Goal: Navigation & Orientation: Find specific page/section

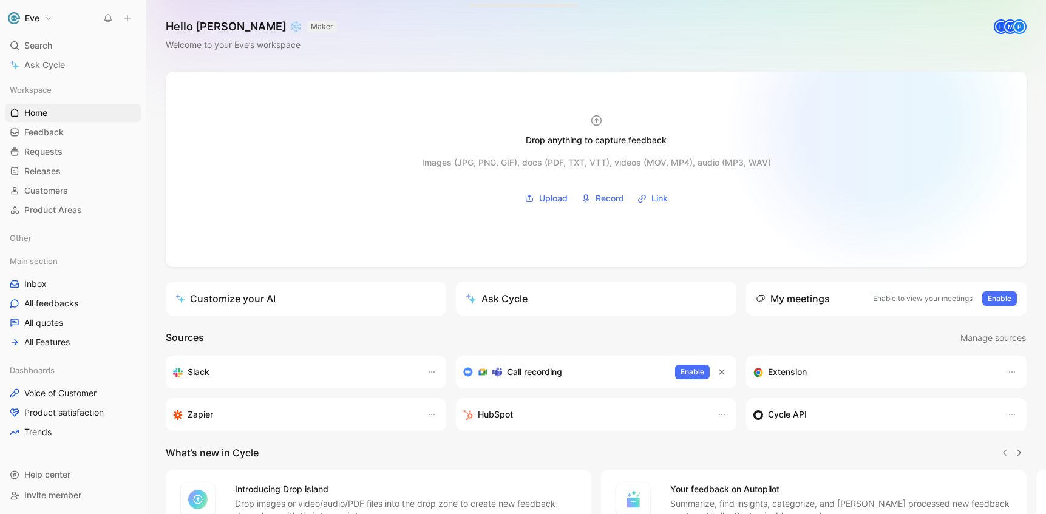
click at [872, 121] on div at bounding box center [596, 170] width 861 height 196
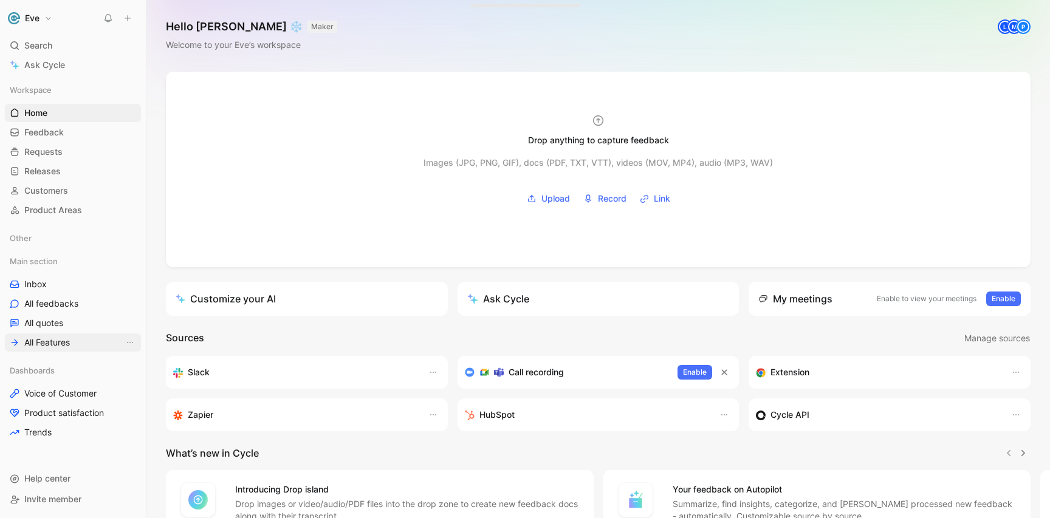
click at [64, 343] on span "All Features" at bounding box center [47, 342] width 46 height 12
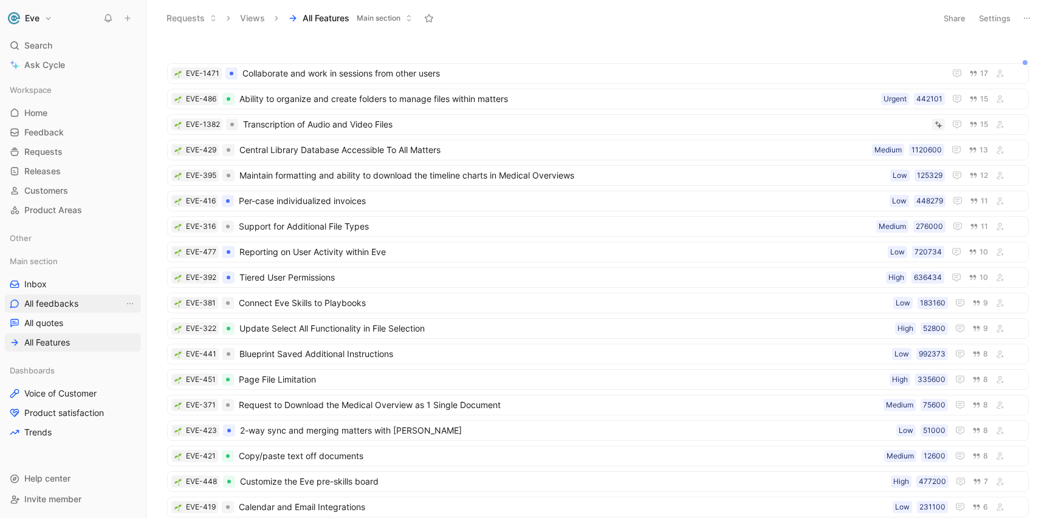
click at [83, 306] on link "All feedbacks" at bounding box center [73, 304] width 136 height 18
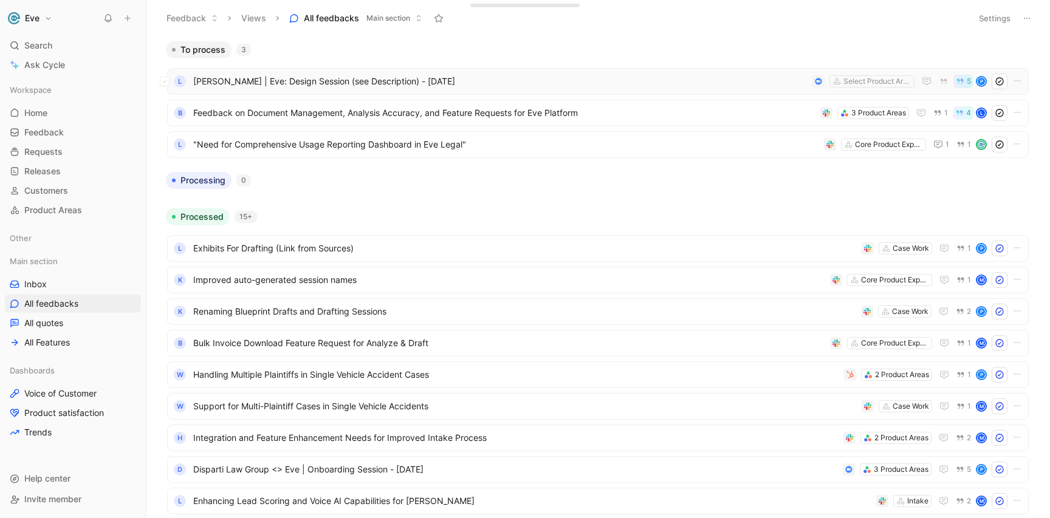
click at [350, 80] on span "[PERSON_NAME] | Eve: Design Session (see Description) - [DATE]" at bounding box center [500, 81] width 614 height 15
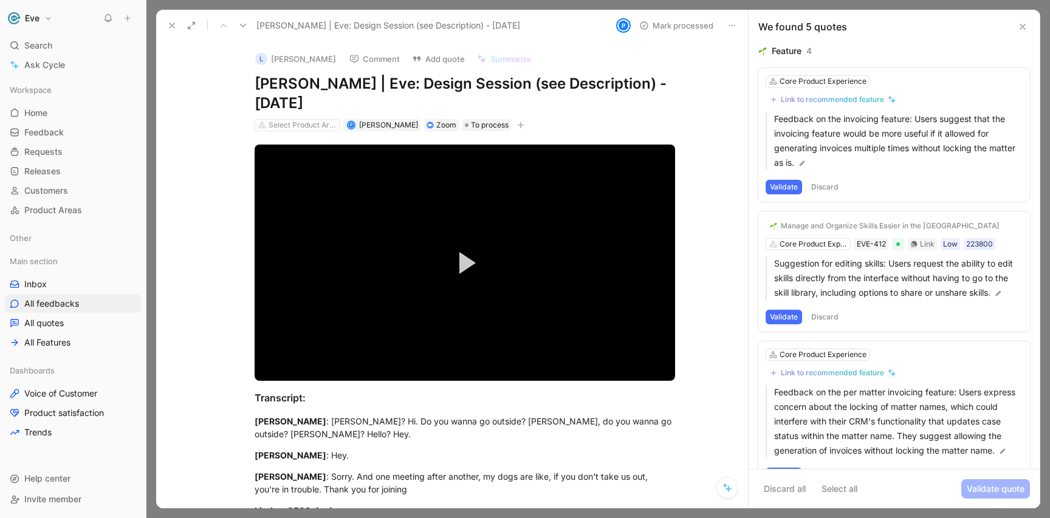
click at [173, 28] on icon at bounding box center [172, 26] width 10 height 10
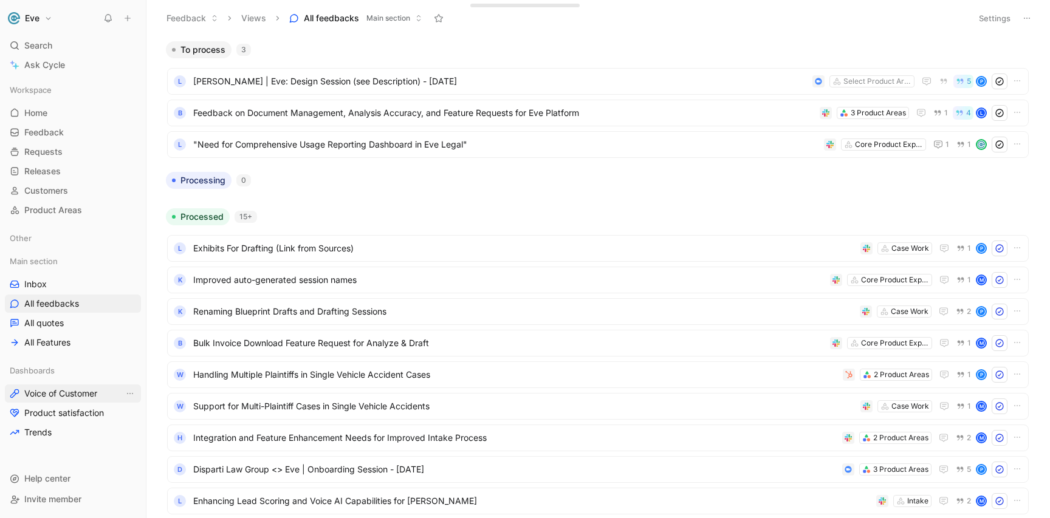
click at [84, 387] on span "Voice of Customer" at bounding box center [60, 393] width 73 height 12
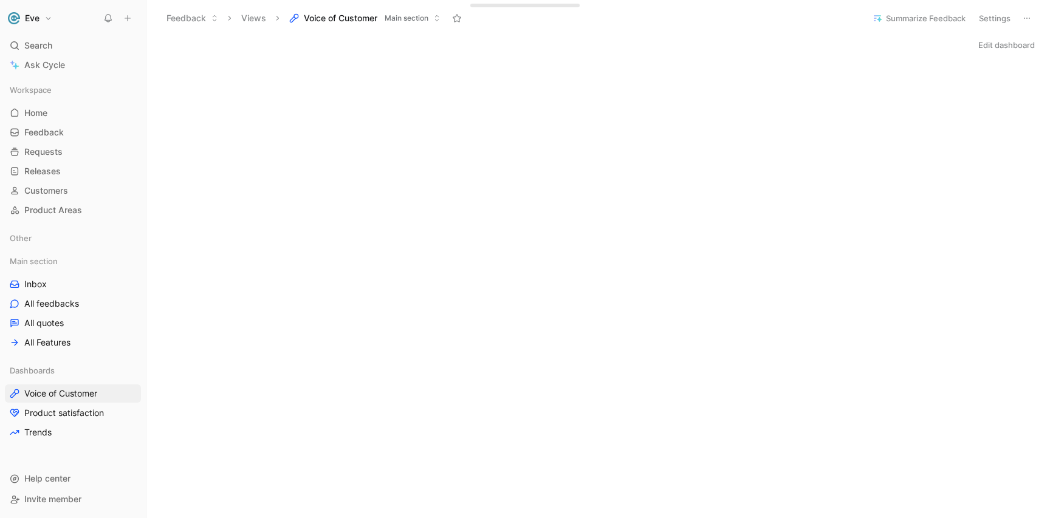
click at [290, 42] on div "Edit dashboard" at bounding box center [597, 44] width 903 height 17
click at [92, 193] on link "Customers" at bounding box center [73, 191] width 136 height 18
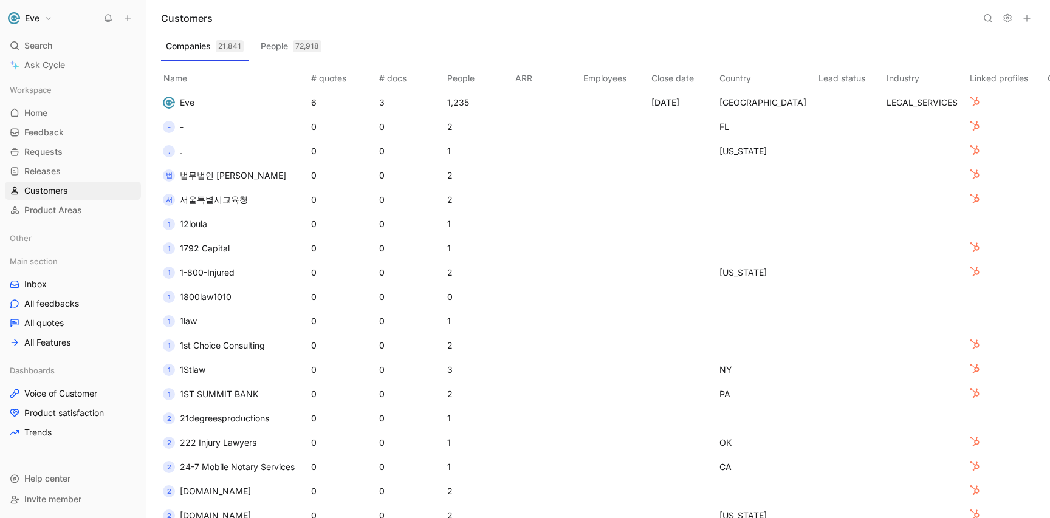
click at [312, 38] on button "People 72,918" at bounding box center [291, 45] width 70 height 19
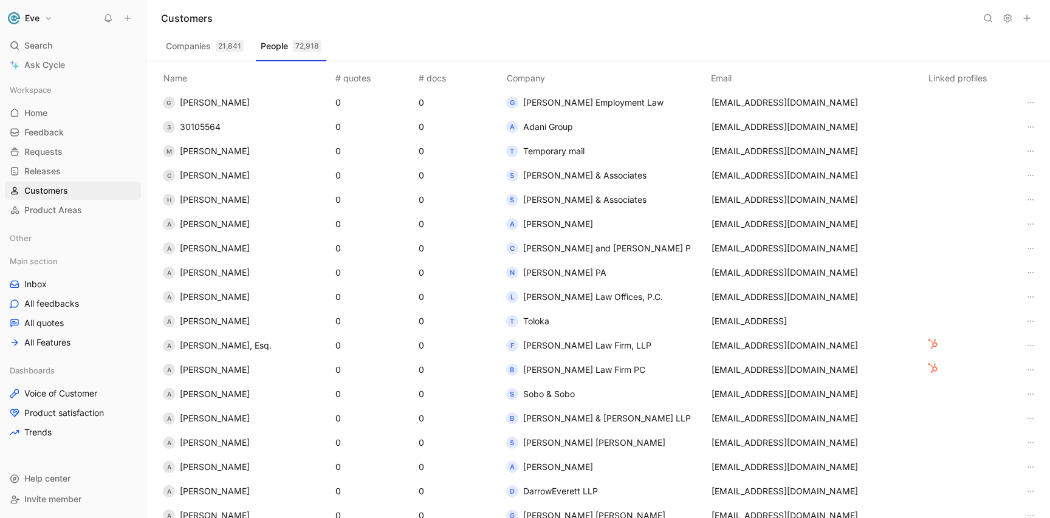
click at [201, 45] on button "Companies 21,841" at bounding box center [204, 45] width 87 height 19
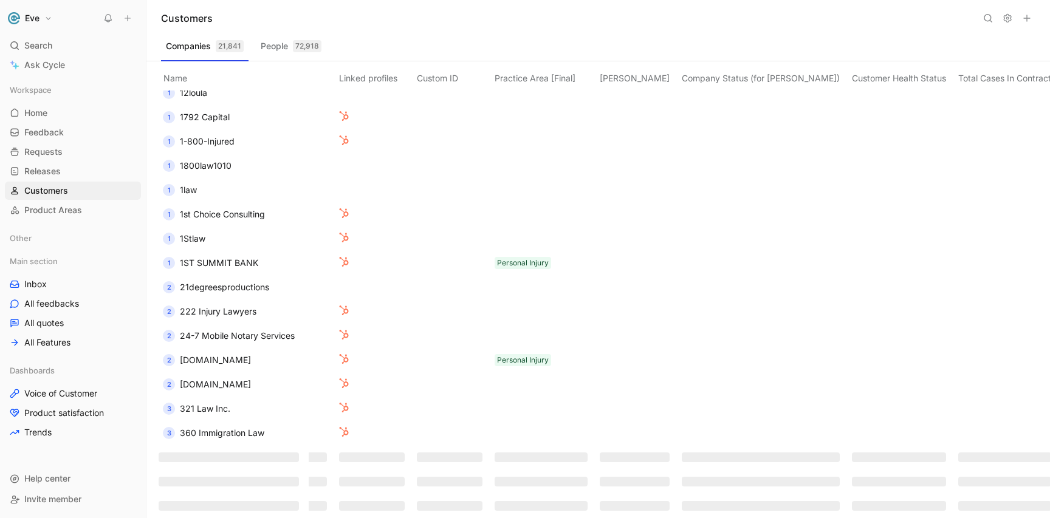
scroll to position [131, 766]
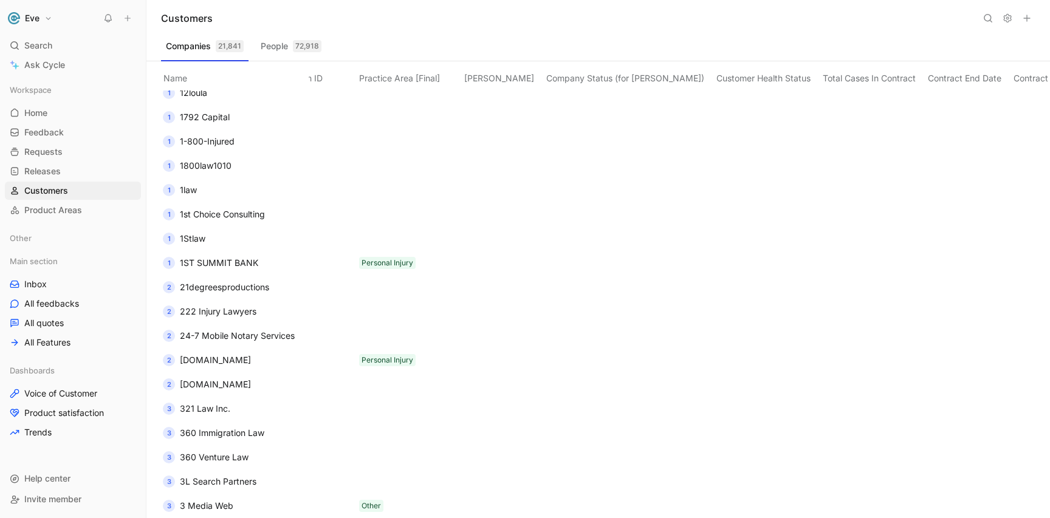
click at [292, 49] on button "People 72,918" at bounding box center [291, 45] width 70 height 19
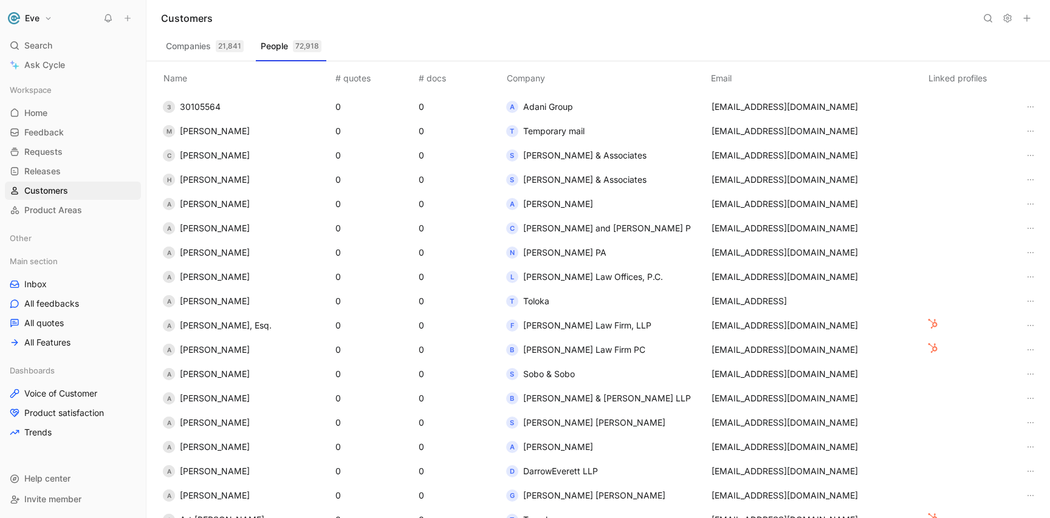
scroll to position [0, 0]
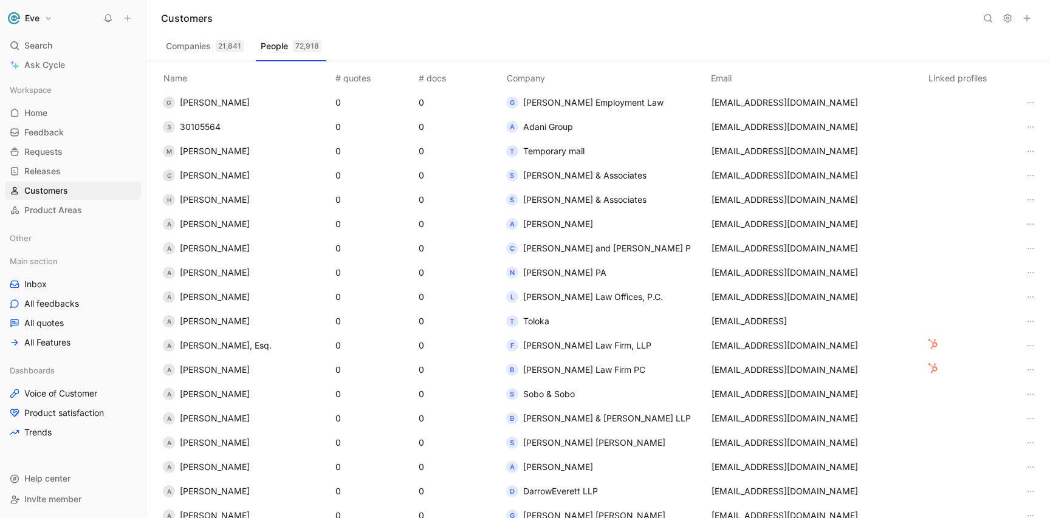
click at [830, 30] on div "Customers" at bounding box center [597, 18] width 903 height 36
click at [64, 284] on link "Inbox" at bounding box center [73, 284] width 136 height 18
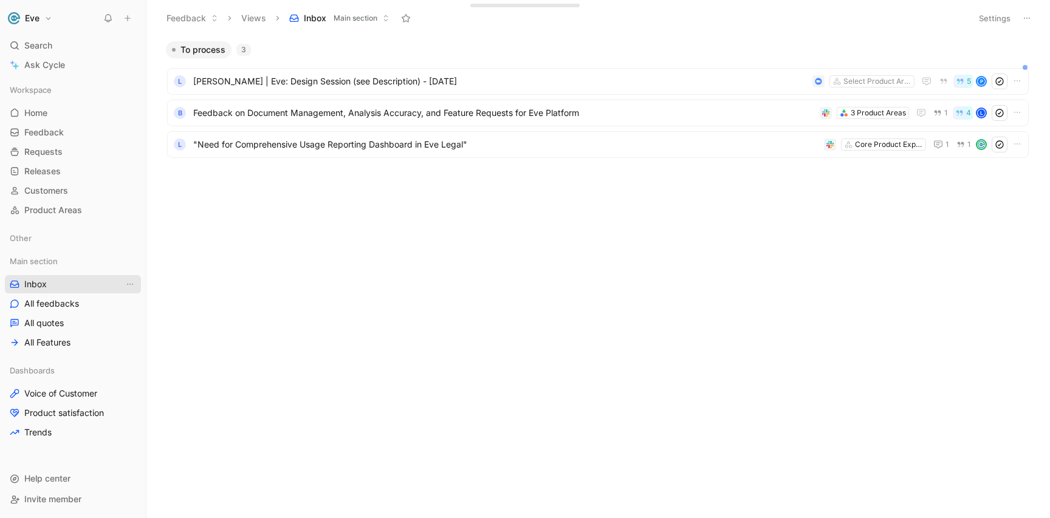
click at [71, 281] on link "Inbox" at bounding box center [73, 284] width 136 height 18
click at [378, 17] on button "Inbox Main section" at bounding box center [339, 18] width 111 height 18
click at [349, 43] on div "To process 3" at bounding box center [597, 49] width 873 height 17
click at [352, 20] on span "Main section" at bounding box center [355, 18] width 44 height 12
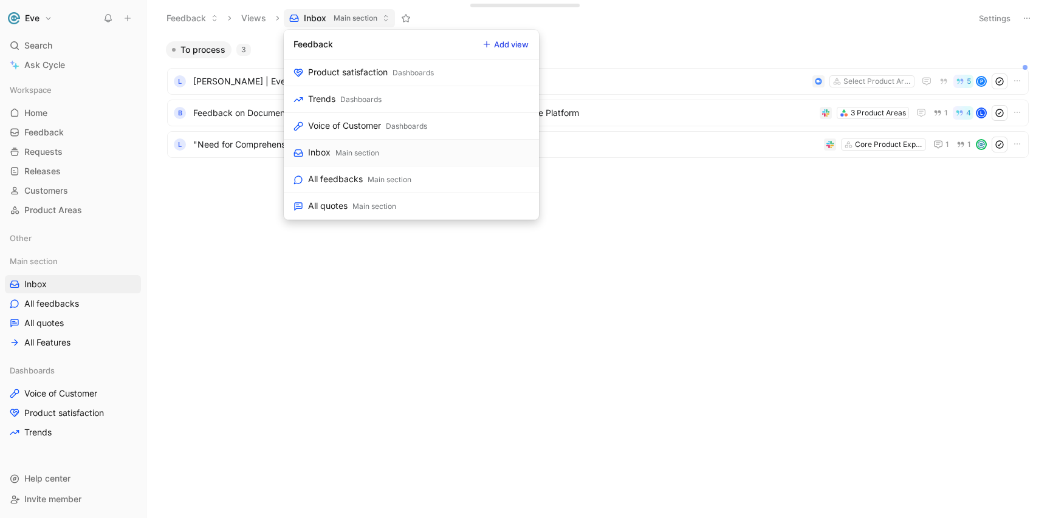
click at [412, 151] on link "Inbox Main section" at bounding box center [411, 153] width 255 height 27
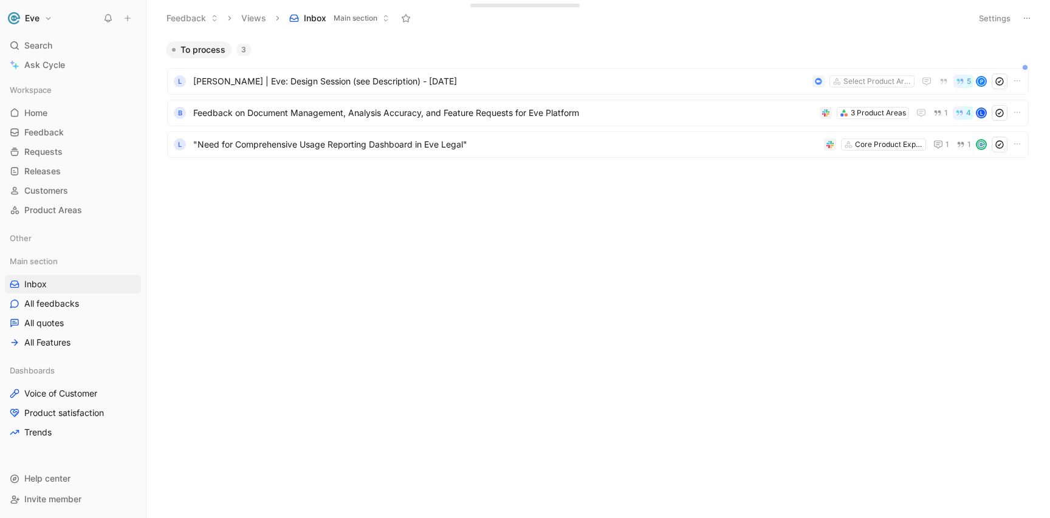
click at [384, 21] on icon at bounding box center [385, 18] width 7 height 7
click at [244, 44] on div "3" at bounding box center [243, 50] width 15 height 12
click at [199, 53] on span "To process" at bounding box center [202, 50] width 45 height 12
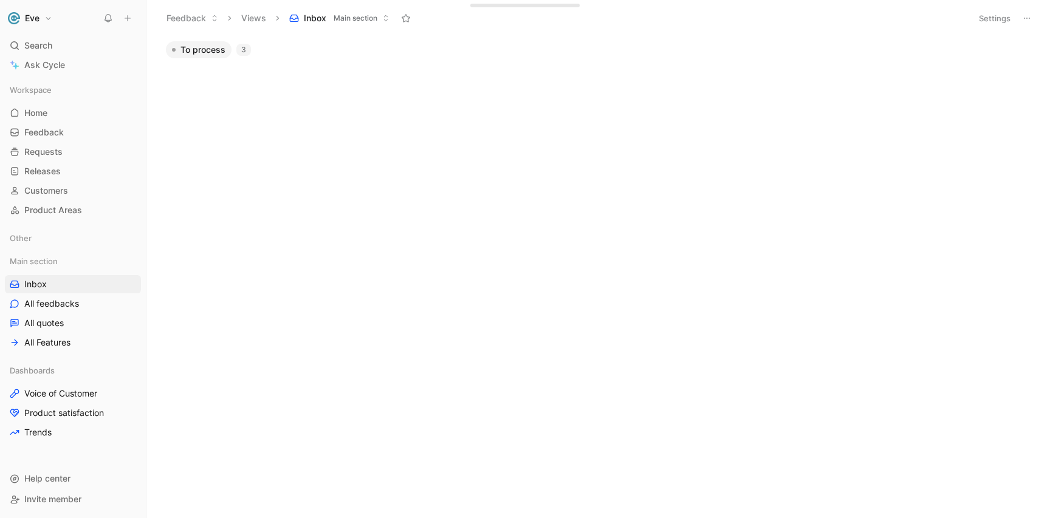
click at [214, 44] on span "To process" at bounding box center [202, 50] width 45 height 12
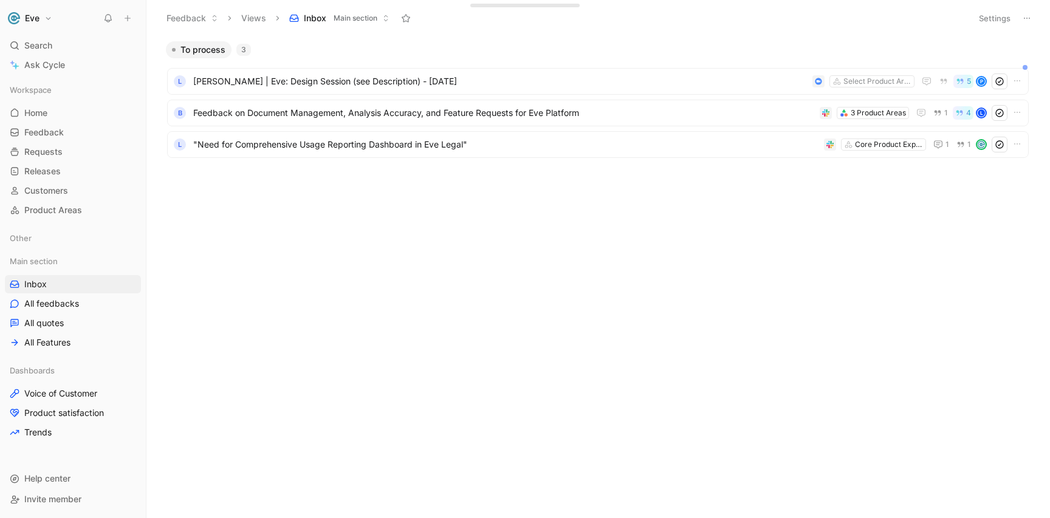
click at [313, 47] on div "To process 3" at bounding box center [597, 49] width 873 height 17
click at [51, 394] on span "Voice of Customer" at bounding box center [60, 393] width 73 height 12
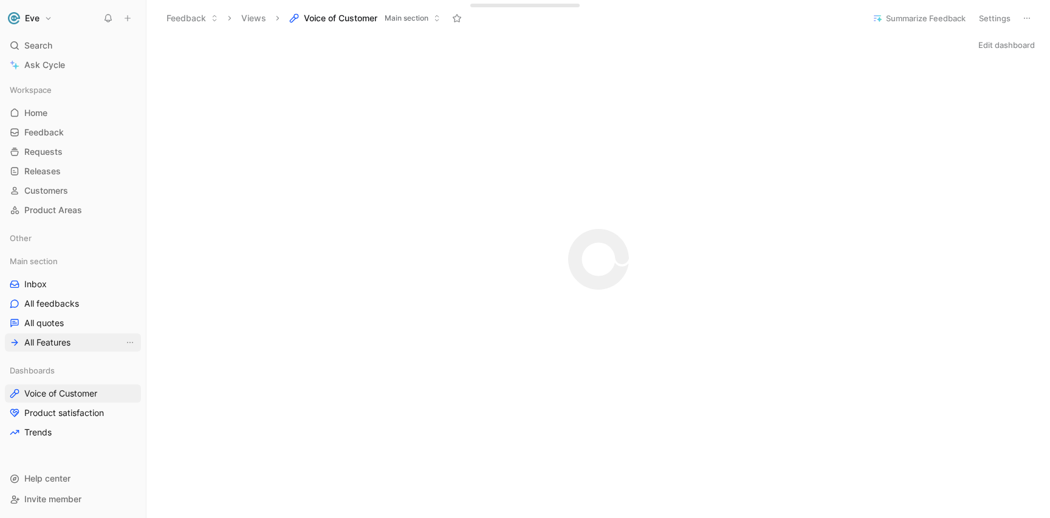
click at [84, 336] on link "All Features" at bounding box center [73, 342] width 136 height 18
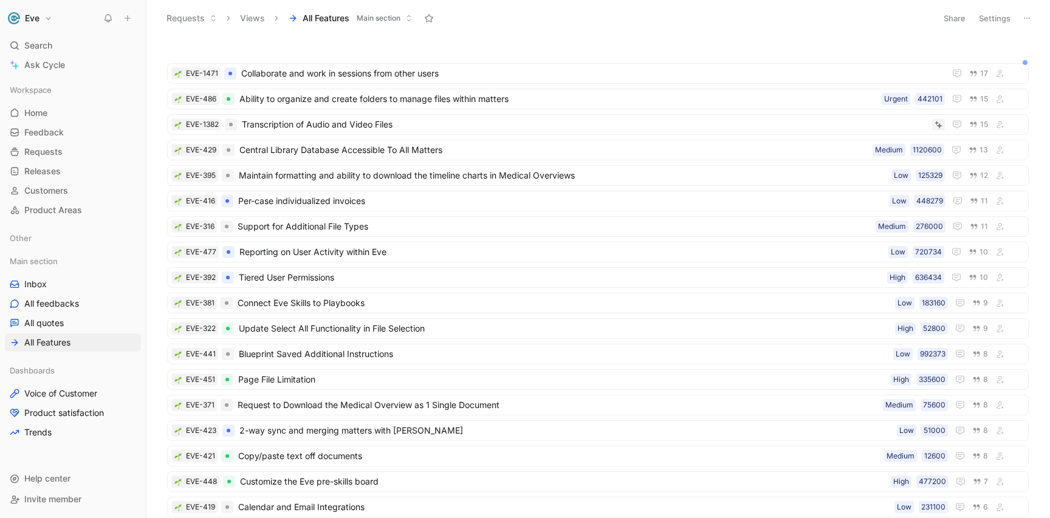
click at [376, 24] on button "All Features Main section" at bounding box center [349, 18] width 135 height 18
click at [73, 304] on span "All feedbacks" at bounding box center [51, 304] width 55 height 12
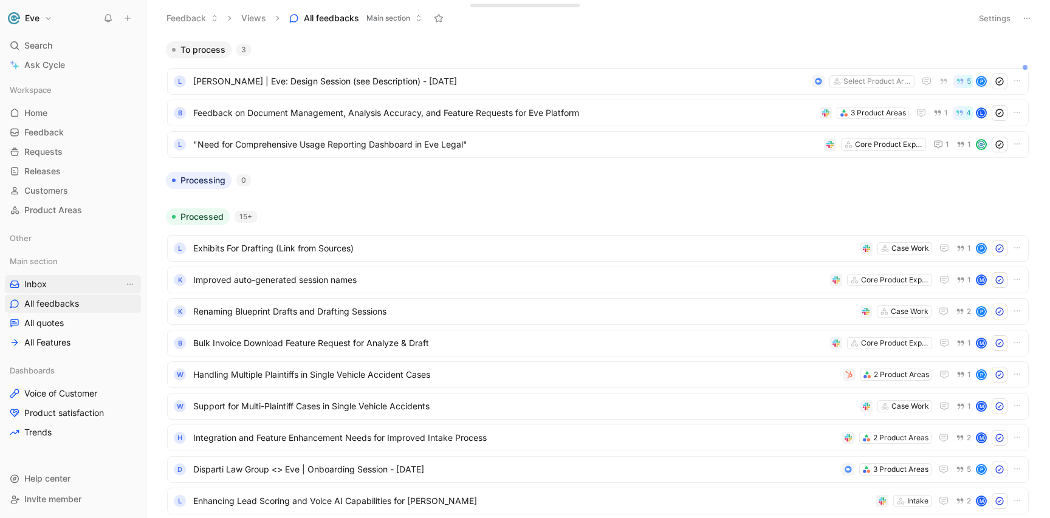
click at [76, 283] on link "Inbox" at bounding box center [73, 284] width 136 height 18
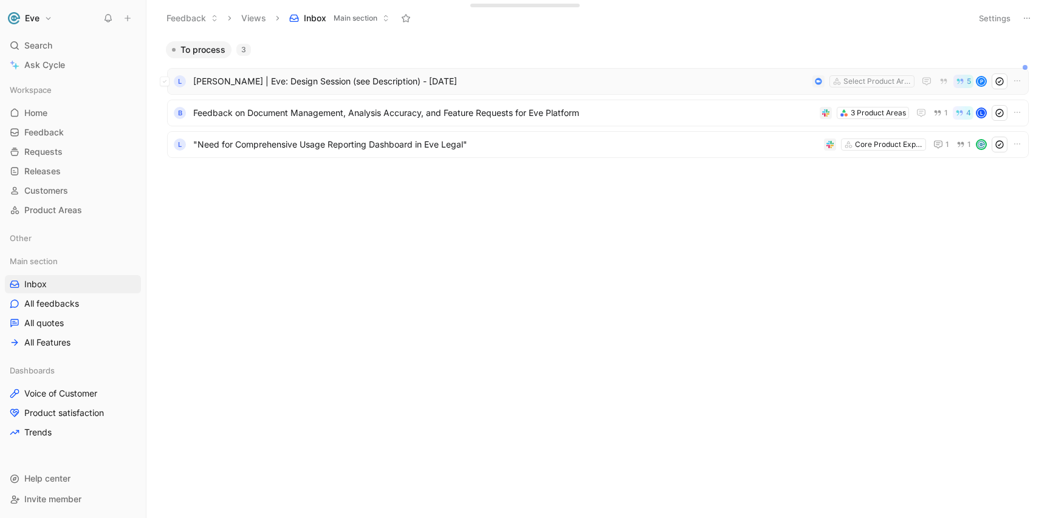
click at [728, 78] on span "[PERSON_NAME] | Eve: Design Session (see Description) - [DATE]" at bounding box center [500, 81] width 614 height 15
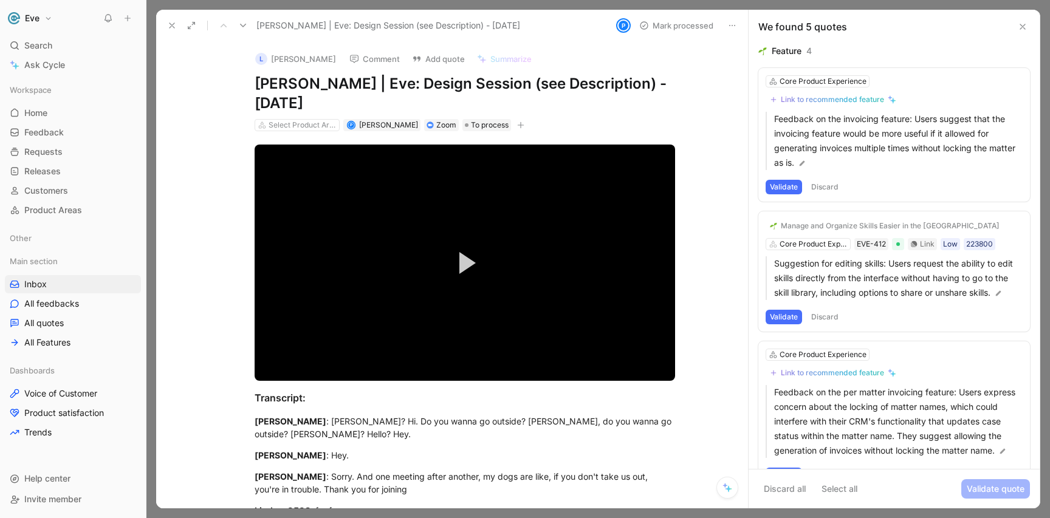
click at [1025, 22] on icon at bounding box center [1022, 27] width 10 height 10
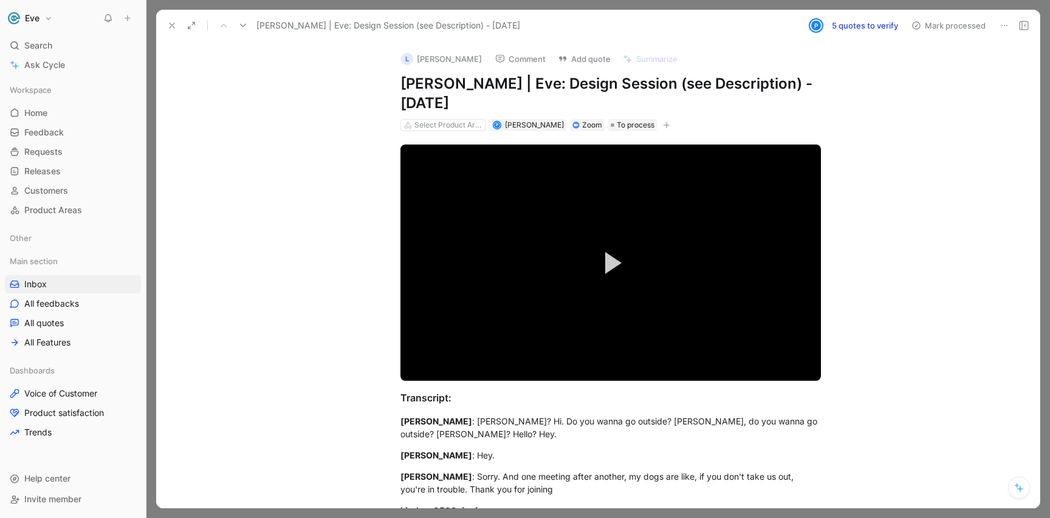
click at [174, 27] on icon at bounding box center [172, 26] width 10 height 10
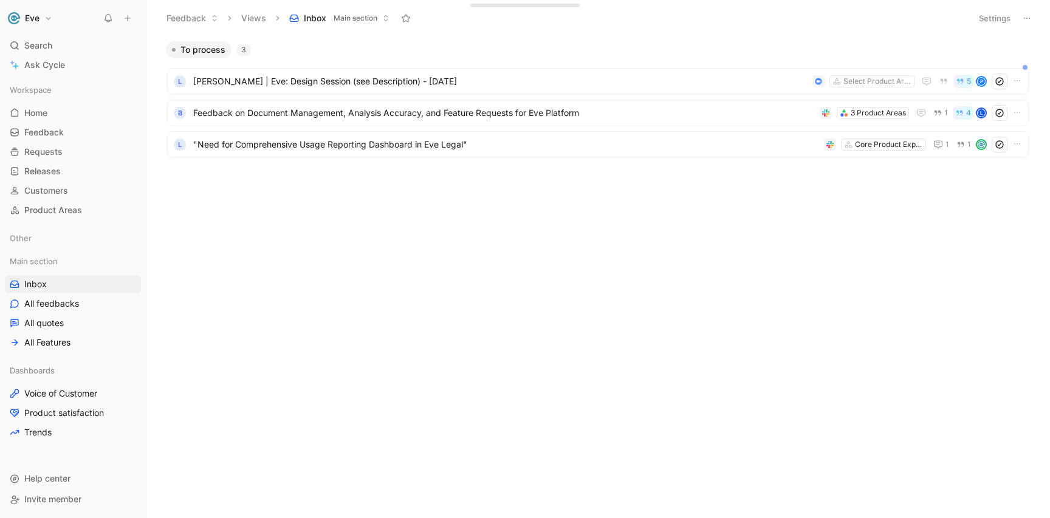
click at [365, 18] on span "Main section" at bounding box center [355, 18] width 44 height 12
click at [49, 14] on button "Eve" at bounding box center [30, 18] width 50 height 17
click at [95, 128] on div "Workspace settings G then S" at bounding box center [82, 124] width 149 height 19
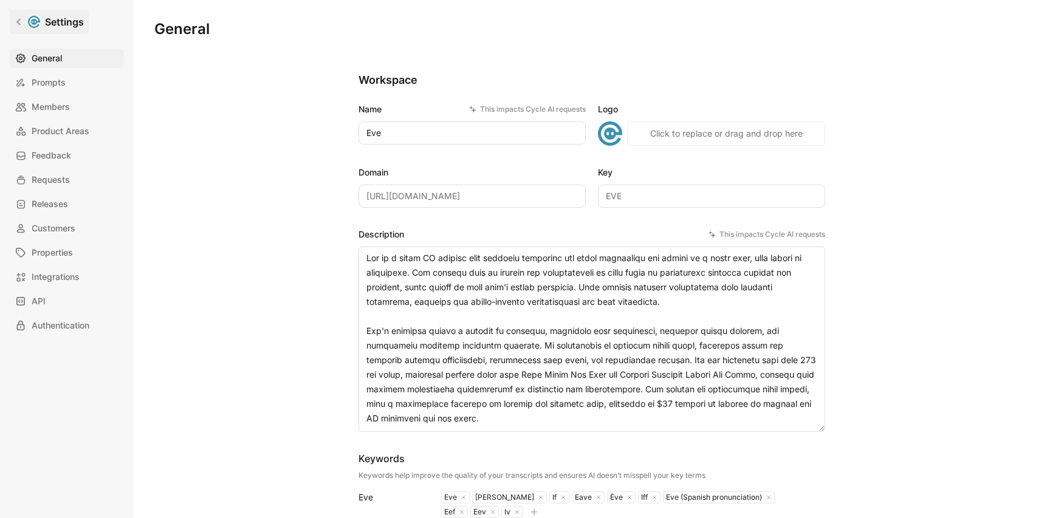
click at [17, 30] on link "Settings" at bounding box center [49, 22] width 79 height 24
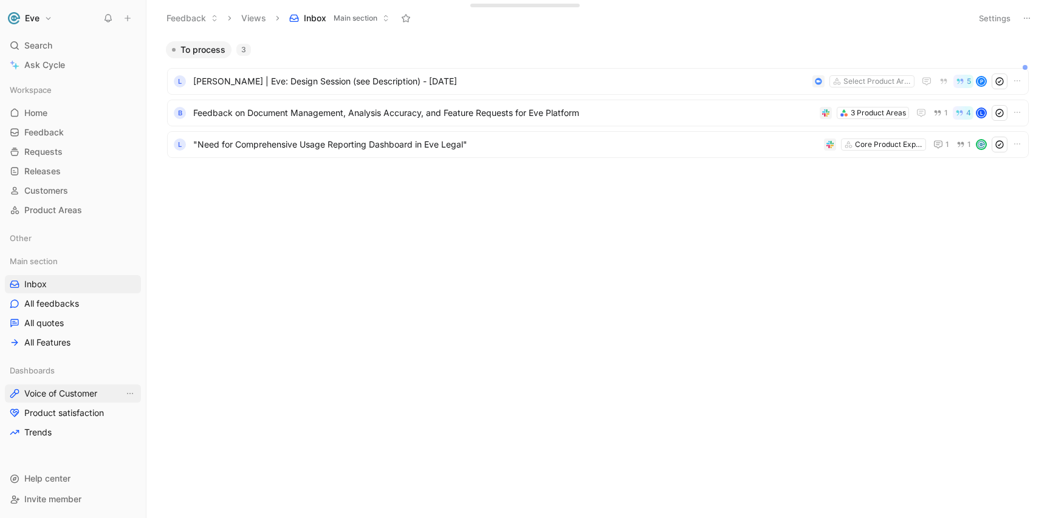
click at [59, 395] on span "Voice of Customer" at bounding box center [60, 393] width 73 height 12
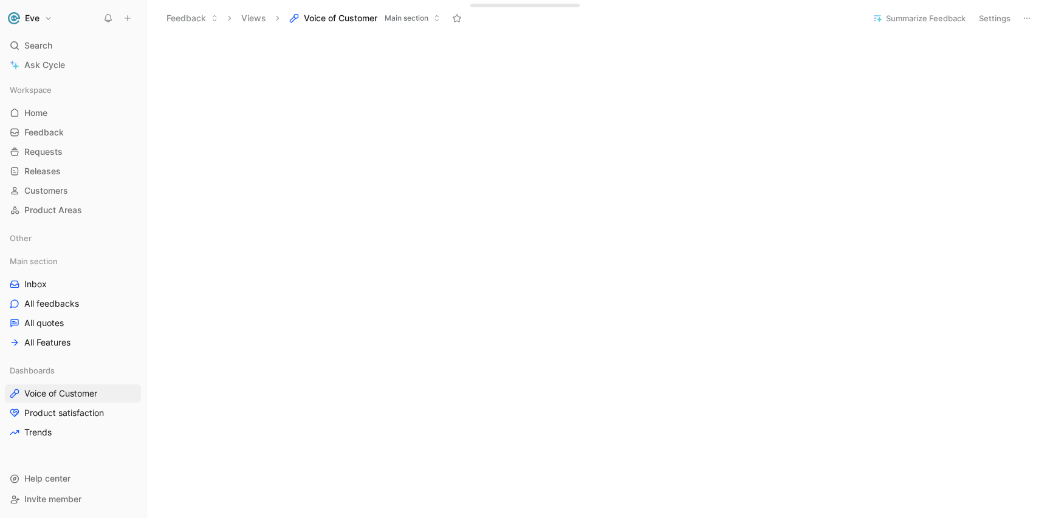
scroll to position [114, 0]
